Goal: Check status

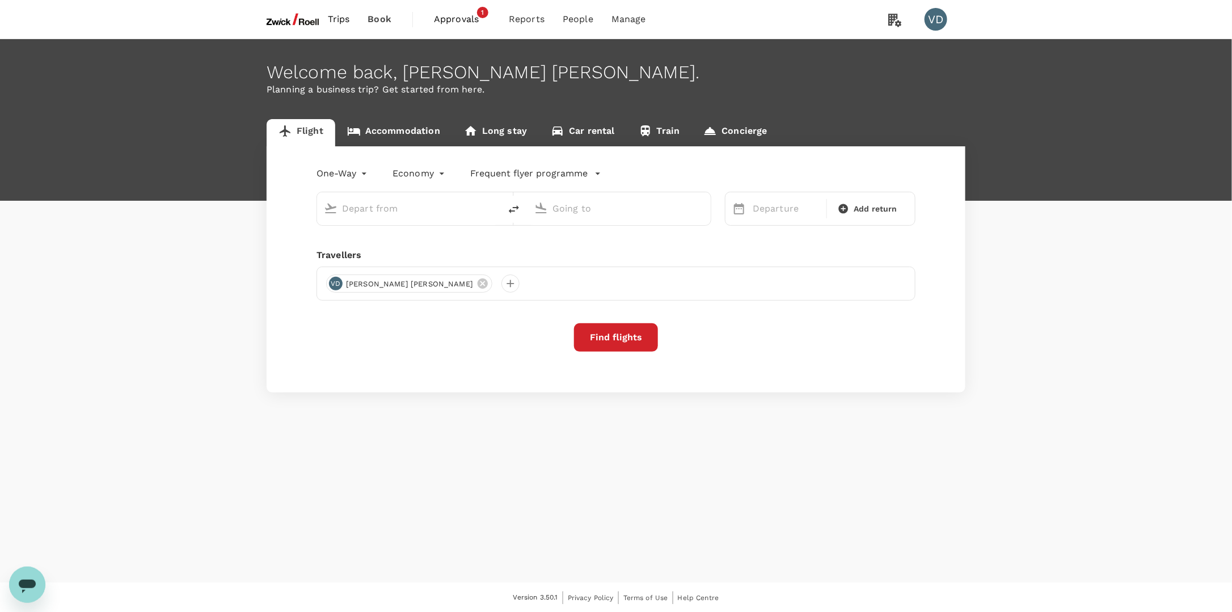
click at [450, 14] on span "Approvals" at bounding box center [462, 19] width 57 height 14
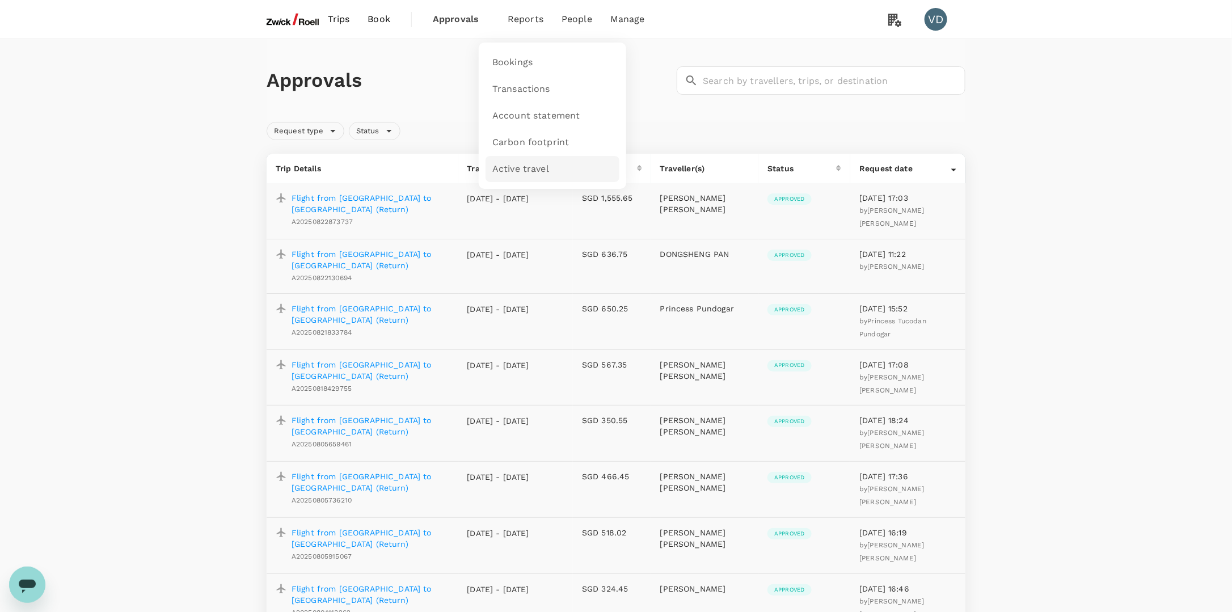
click at [530, 175] on link "Active travel" at bounding box center [552, 169] width 134 height 27
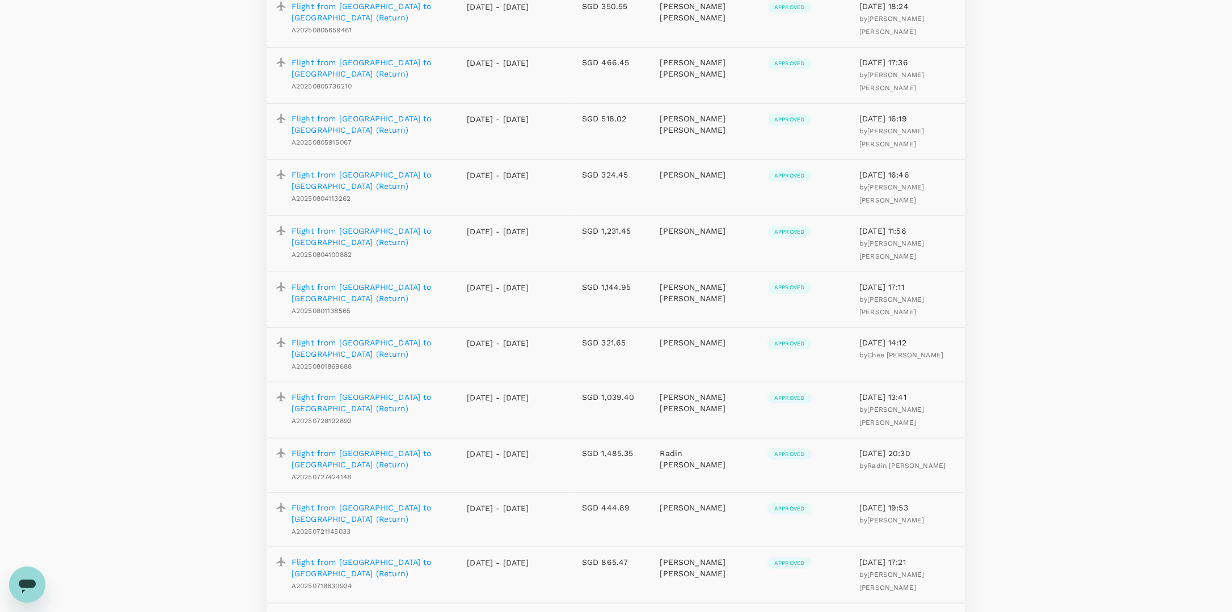
scroll to position [680, 0]
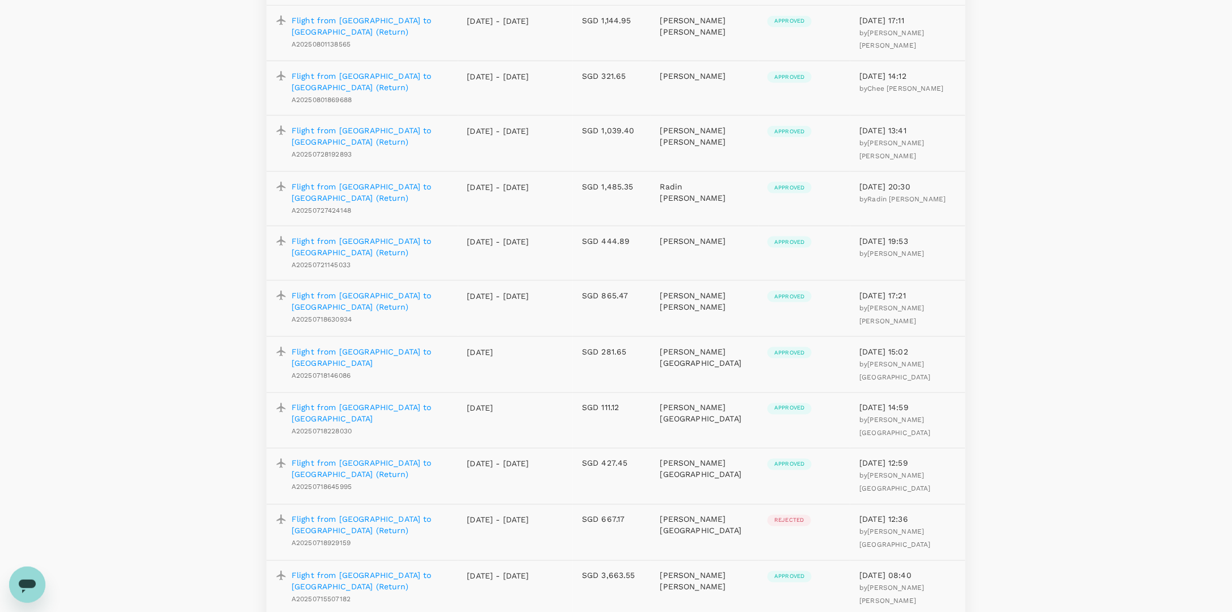
click at [378, 458] on p "Flight from [GEOGRAPHIC_DATA] to [GEOGRAPHIC_DATA] (Return)" at bounding box center [370, 469] width 158 height 23
